Goal: Use online tool/utility: Utilize a website feature to perform a specific function

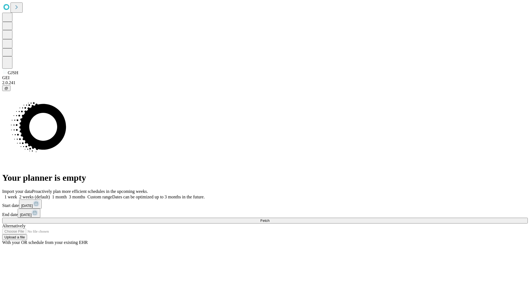
click at [269, 219] on span "Fetch" at bounding box center [264, 221] width 9 height 4
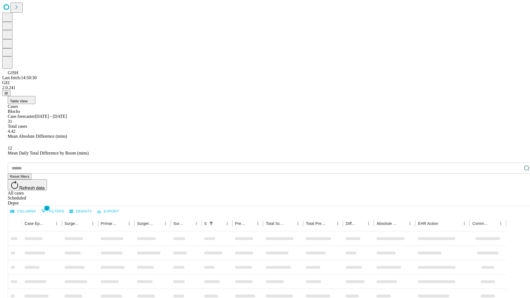
click at [28, 99] on span "Table View" at bounding box center [19, 101] width 18 height 4
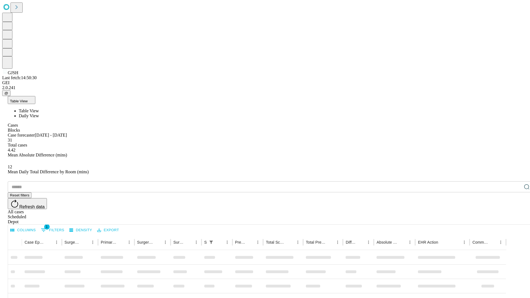
click at [39, 113] on span "Daily View" at bounding box center [29, 115] width 20 height 5
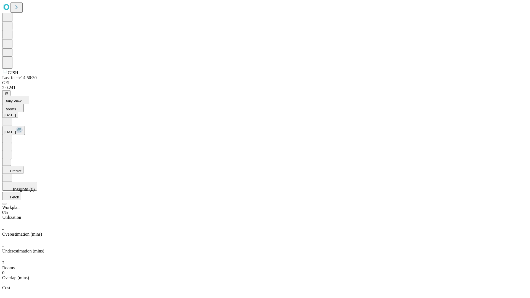
click at [23, 166] on button "Predict" at bounding box center [12, 170] width 21 height 8
